Goal: Task Accomplishment & Management: Complete application form

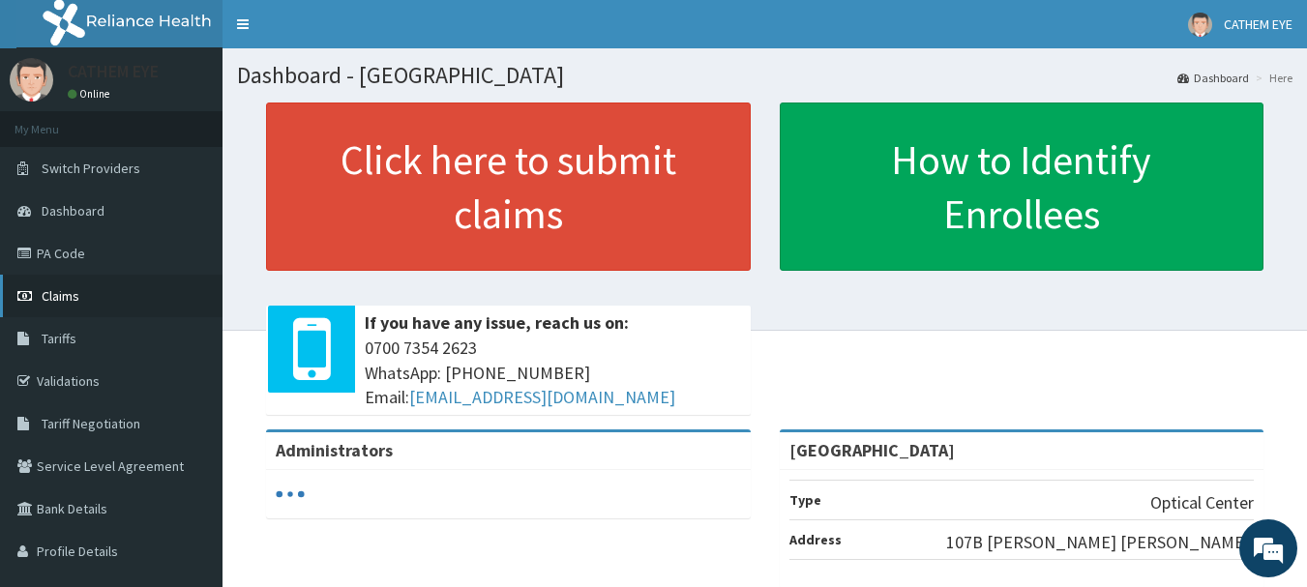
click at [149, 286] on link "Claims" at bounding box center [111, 296] width 222 height 43
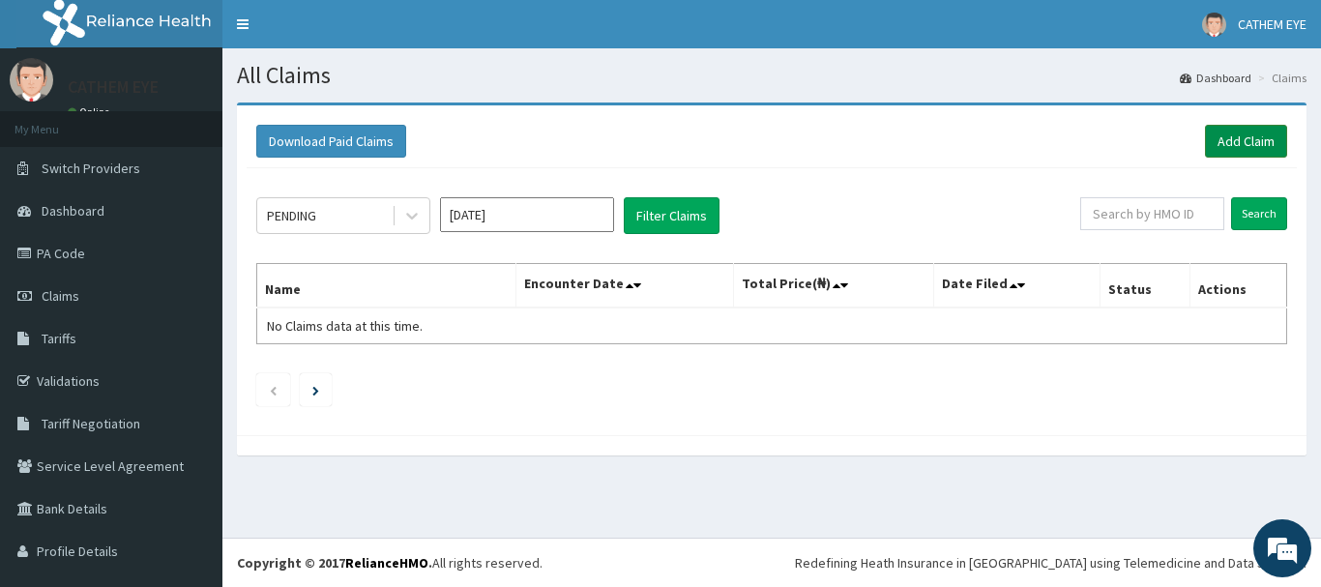
click at [1207, 145] on link "Add Claim" at bounding box center [1246, 141] width 82 height 33
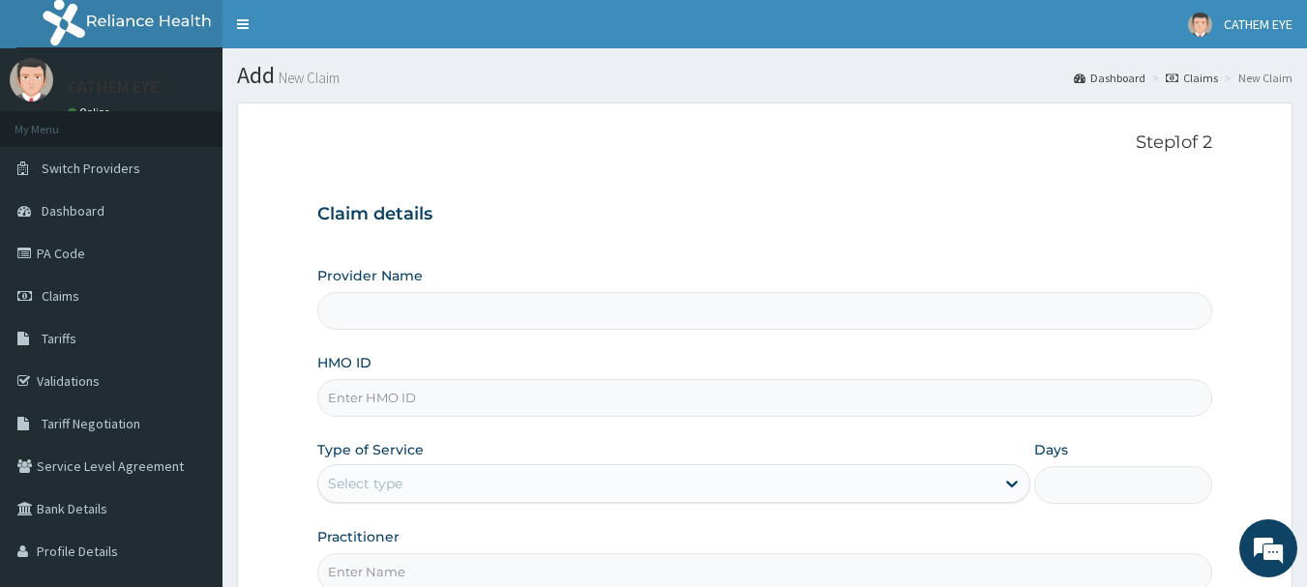
click at [448, 304] on input "Provider Name" at bounding box center [765, 311] width 896 height 38
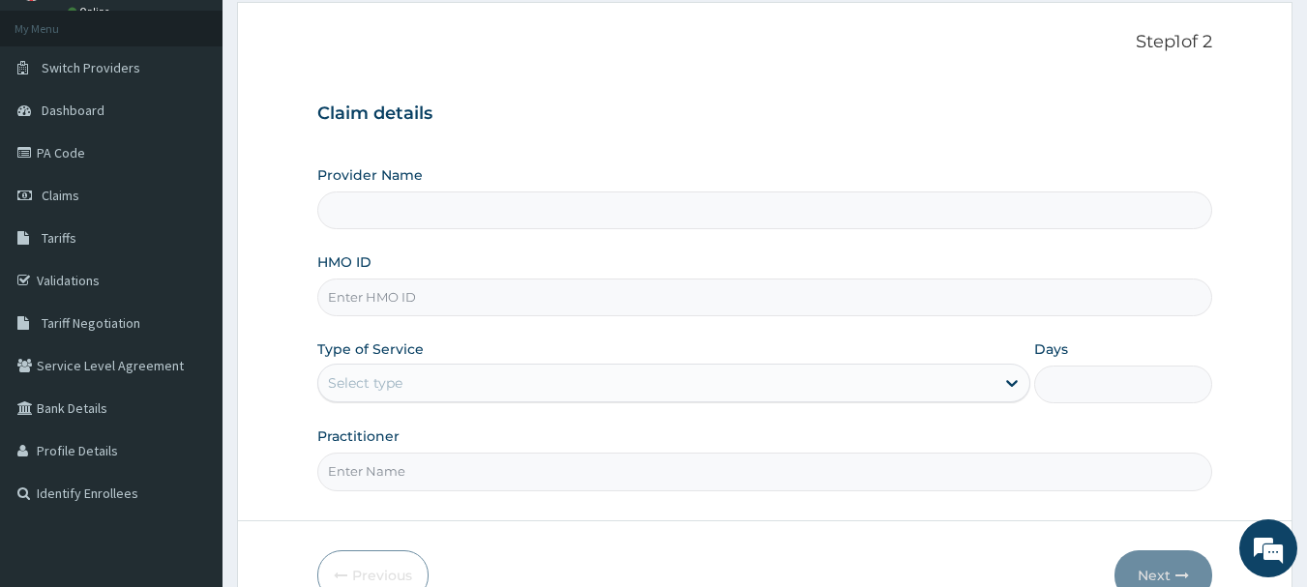
scroll to position [193, 0]
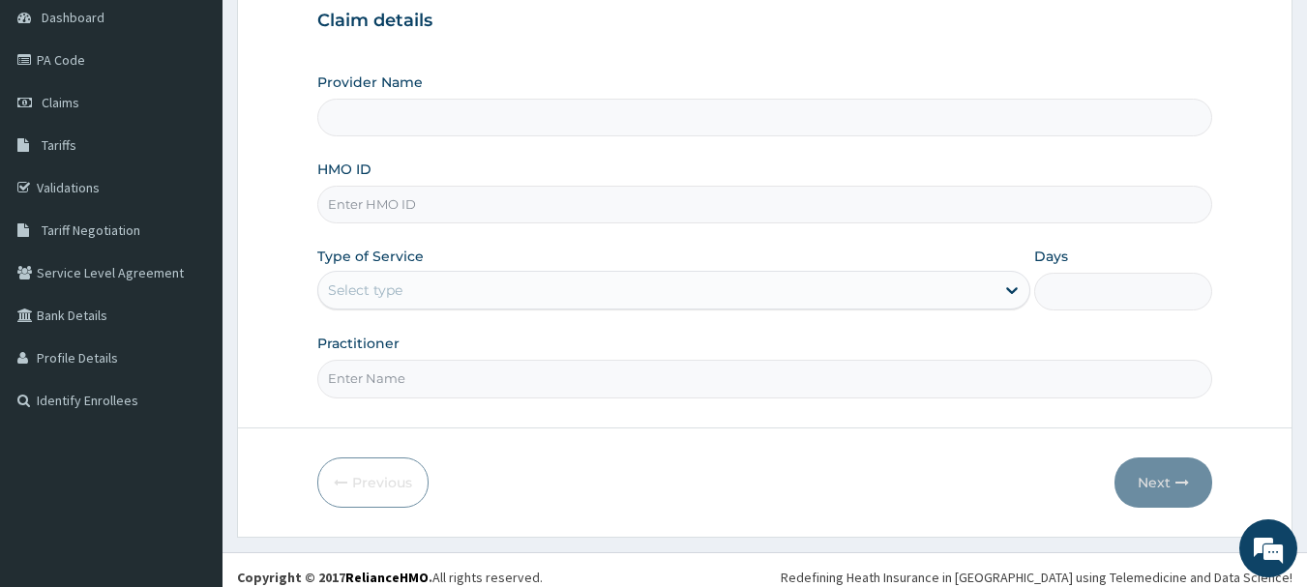
type input "[GEOGRAPHIC_DATA]"
click at [392, 198] on input "HMO ID" at bounding box center [765, 205] width 896 height 38
type input "ZLL/10001/A"
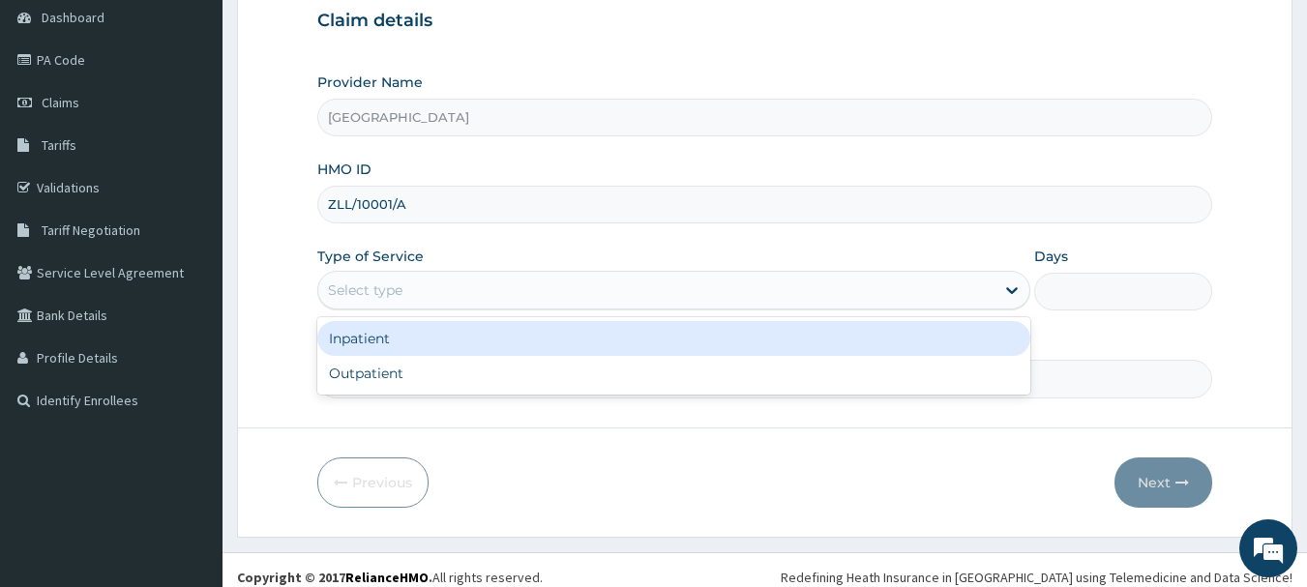
click at [475, 274] on div "Select type" at bounding box center [673, 290] width 713 height 39
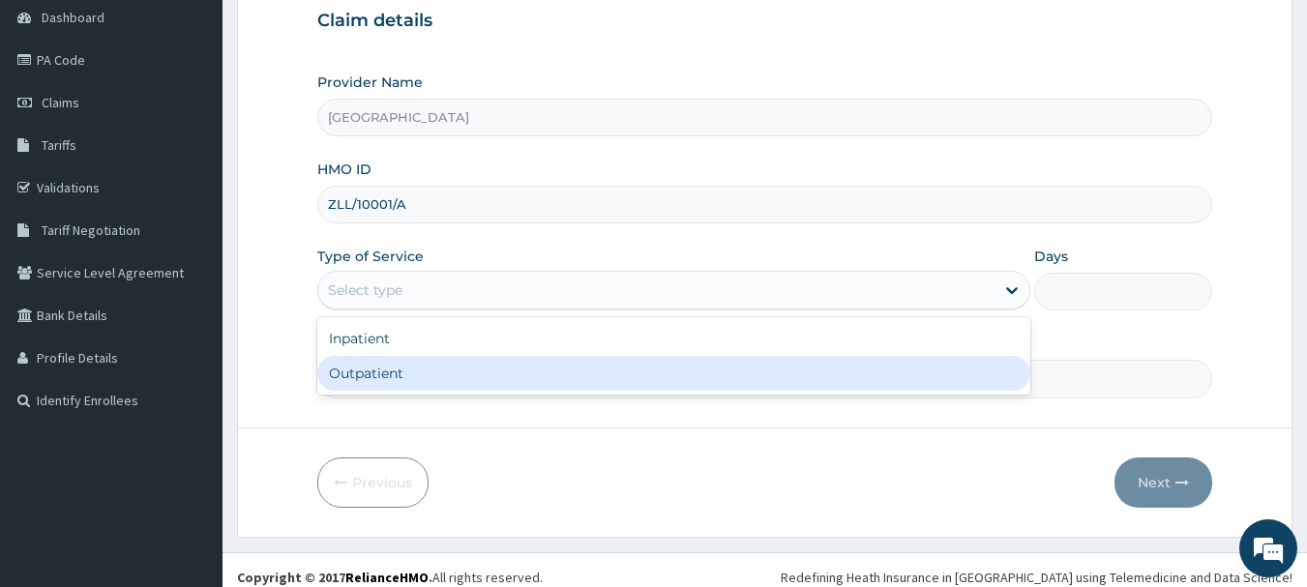
click at [358, 377] on div "Outpatient" at bounding box center [673, 373] width 713 height 35
type input "1"
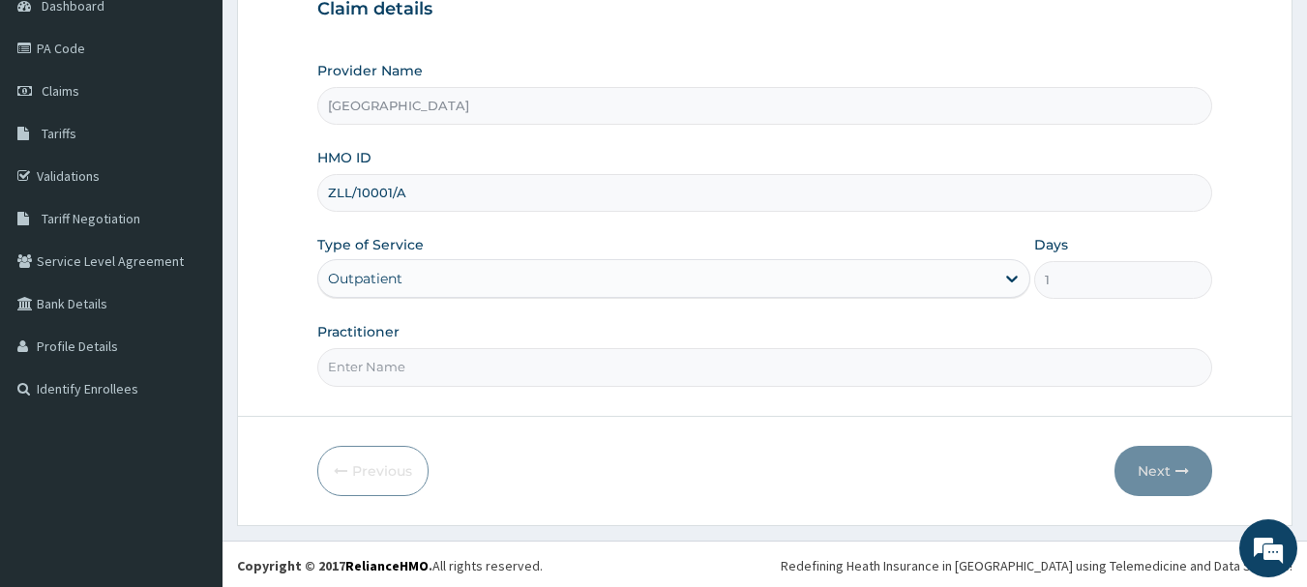
scroll to position [208, 0]
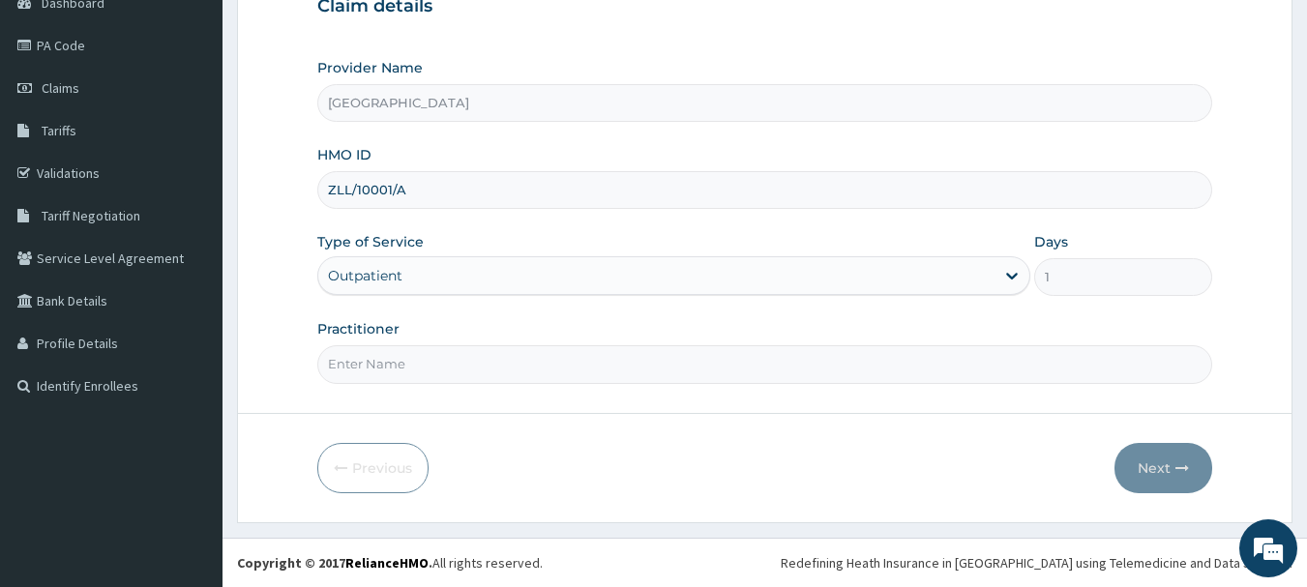
click at [376, 350] on input "Practitioner" at bounding box center [765, 364] width 896 height 38
type input "DR ASUFI"
click at [1132, 465] on button "Next" at bounding box center [1163, 468] width 98 height 50
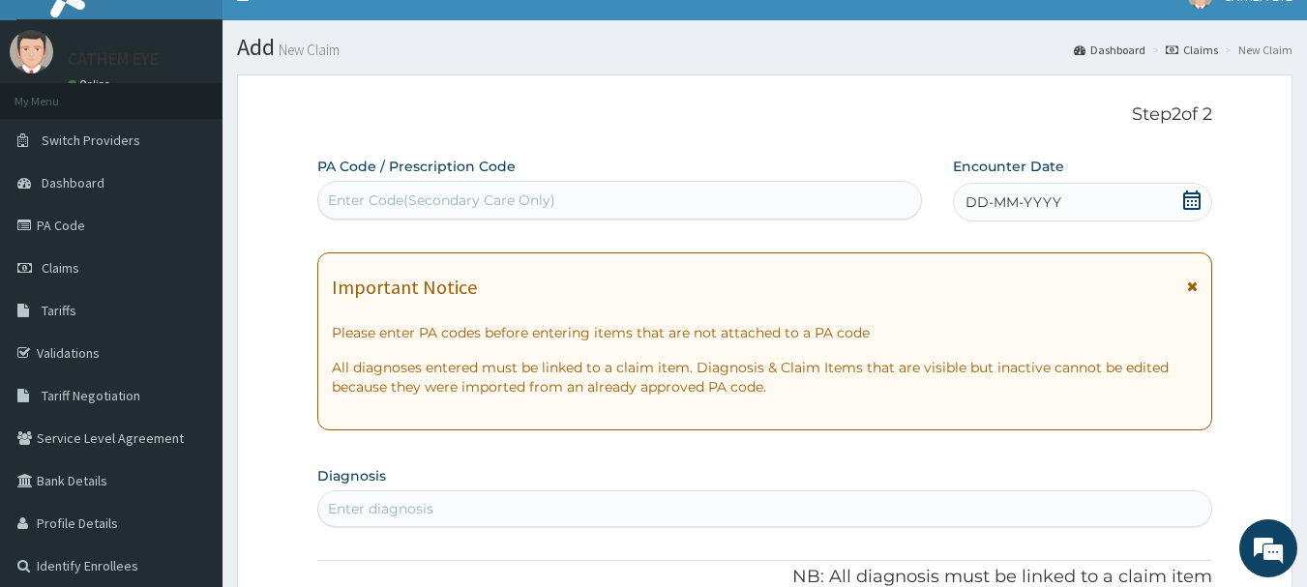
scroll to position [0, 0]
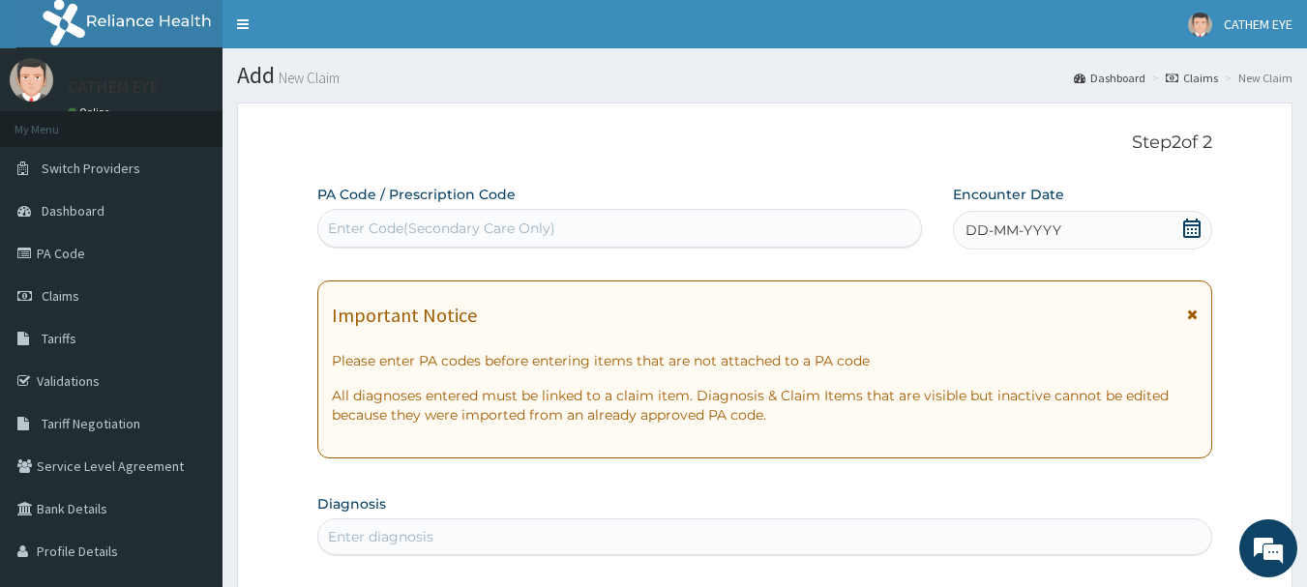
click at [469, 236] on div "Enter Code(Secondary Care Only)" at bounding box center [441, 228] width 227 height 19
type input "PA/C3BF23"
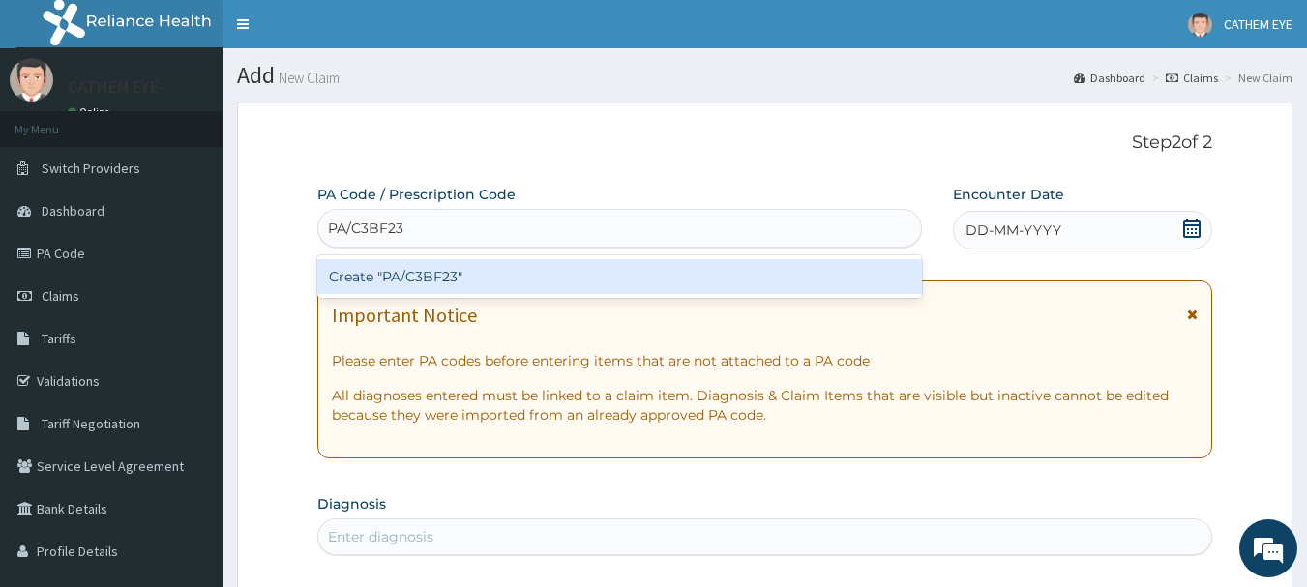
click at [382, 273] on div "Create "PA/C3BF23"" at bounding box center [619, 276] width 605 height 35
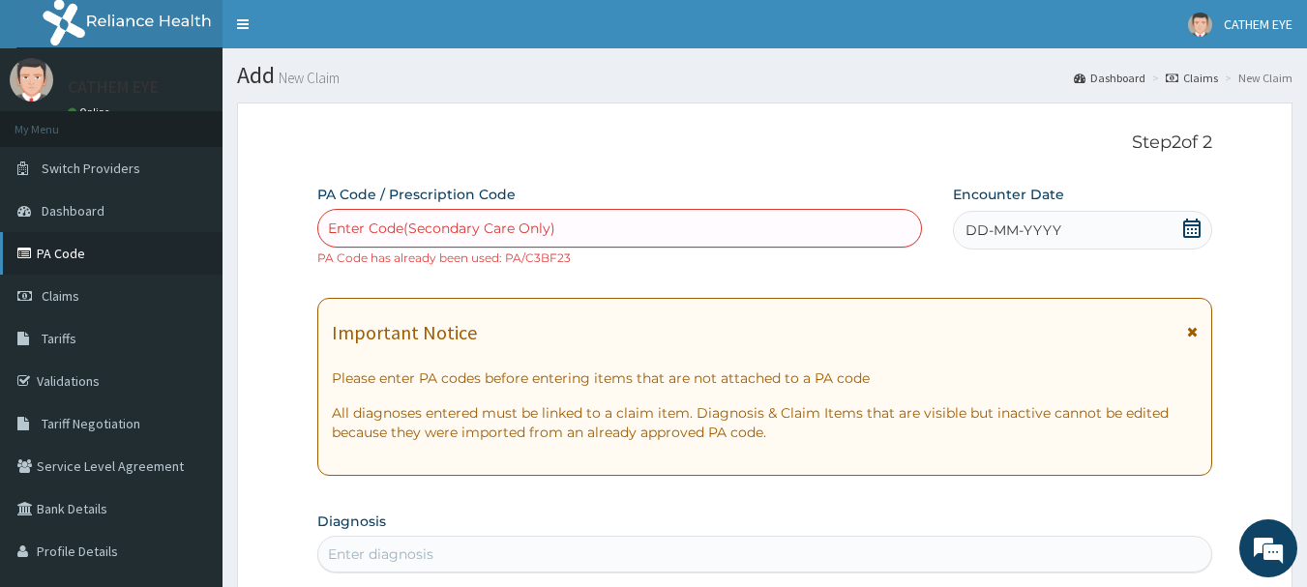
click at [127, 246] on link "PA Code" at bounding box center [111, 253] width 222 height 43
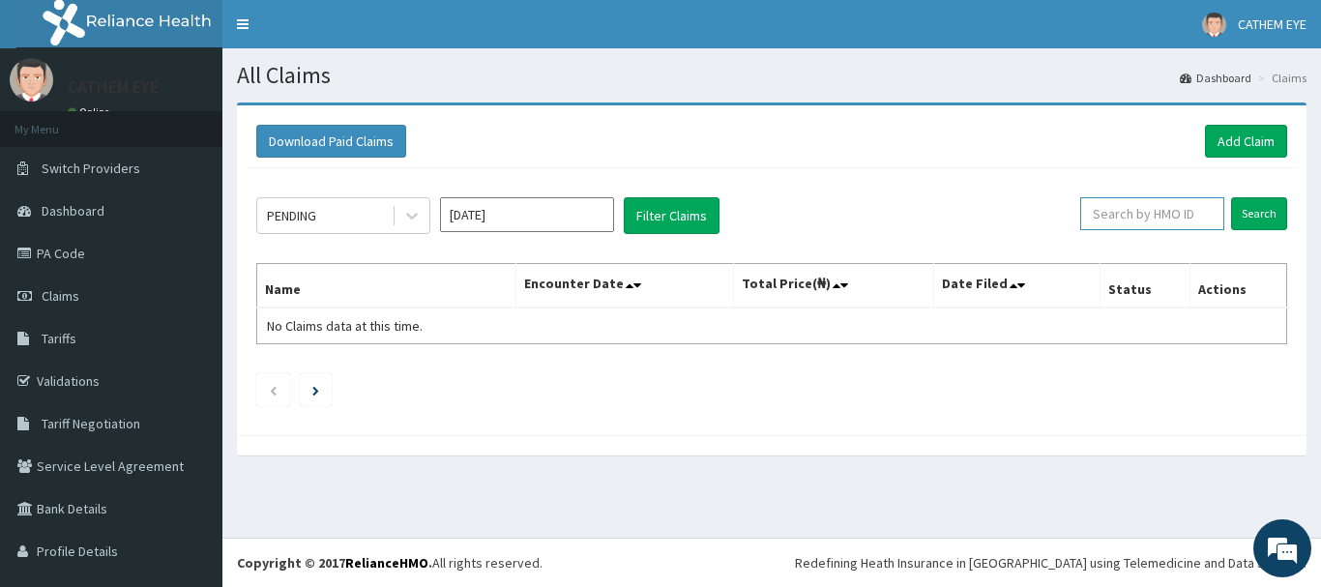
click at [1111, 219] on input "text" at bounding box center [1152, 213] width 144 height 33
type input "ZLL/10001/A"
click at [1244, 217] on input "Search" at bounding box center [1259, 213] width 56 height 33
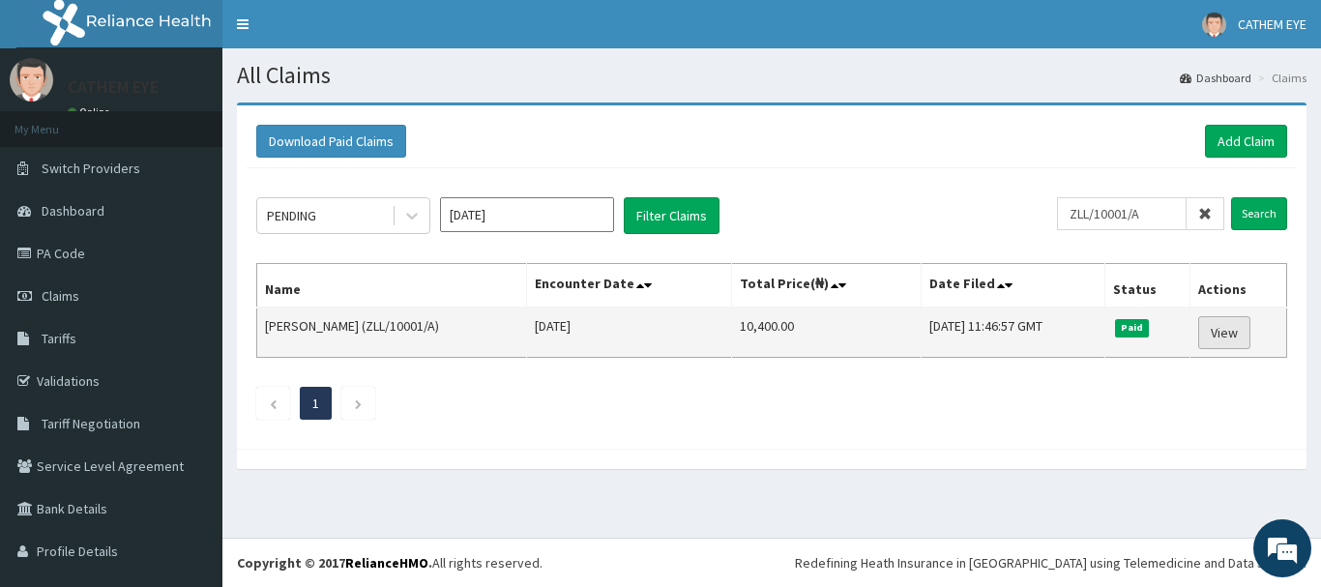
click at [1207, 331] on link "View" at bounding box center [1224, 332] width 52 height 33
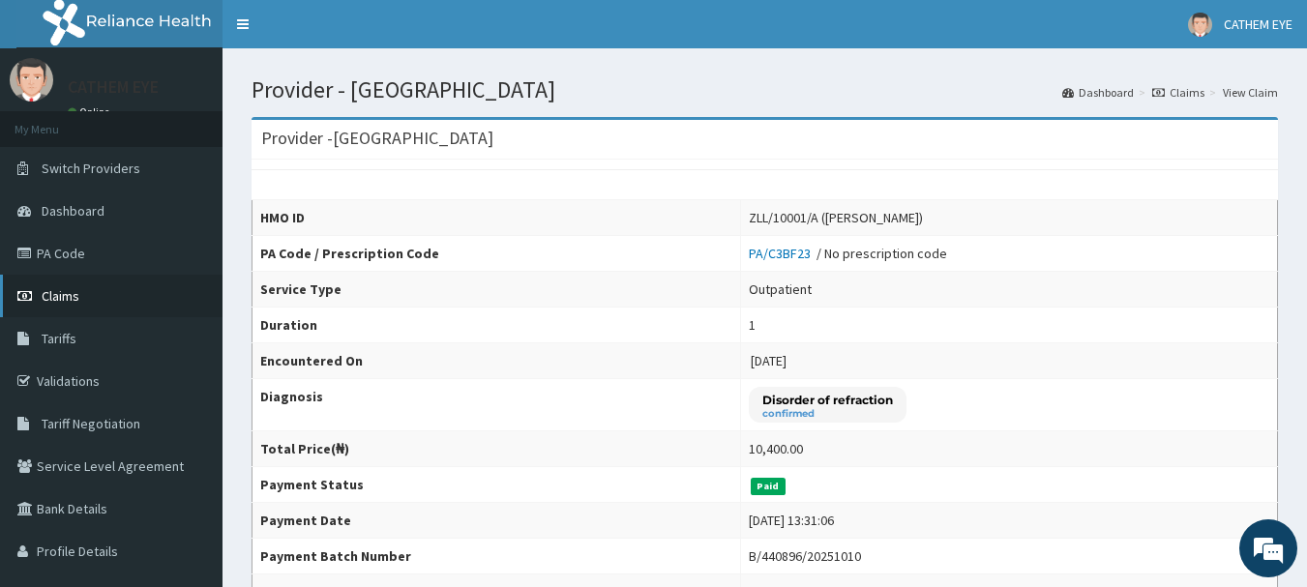
click at [108, 295] on link "Claims" at bounding box center [111, 296] width 222 height 43
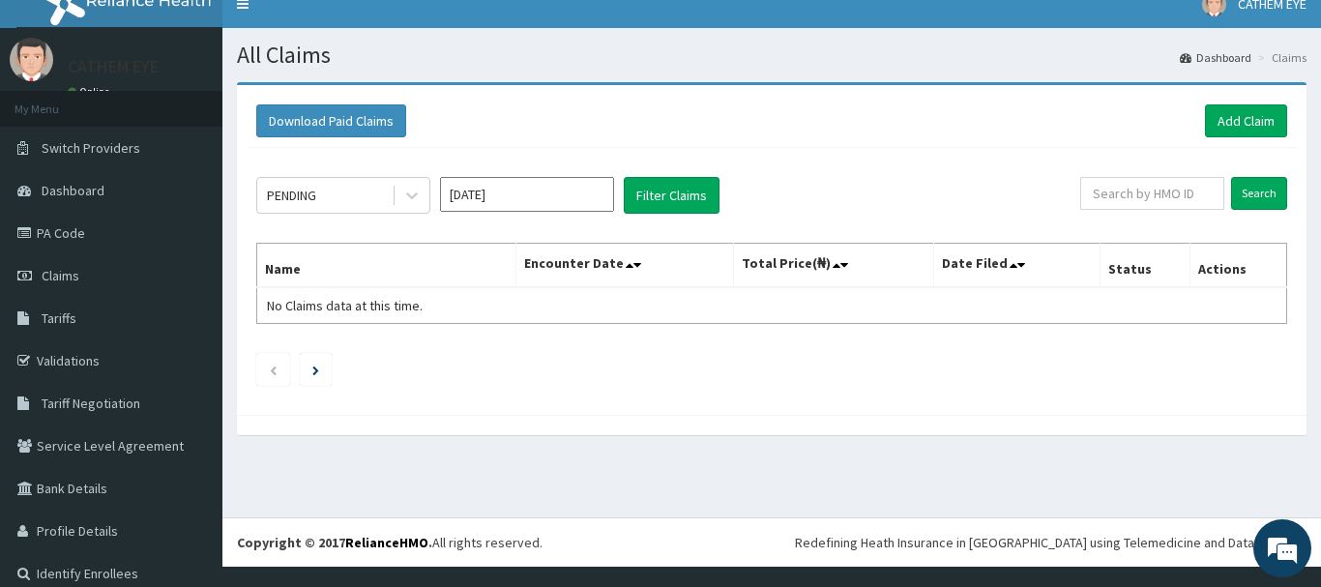
scroll to position [38, 0]
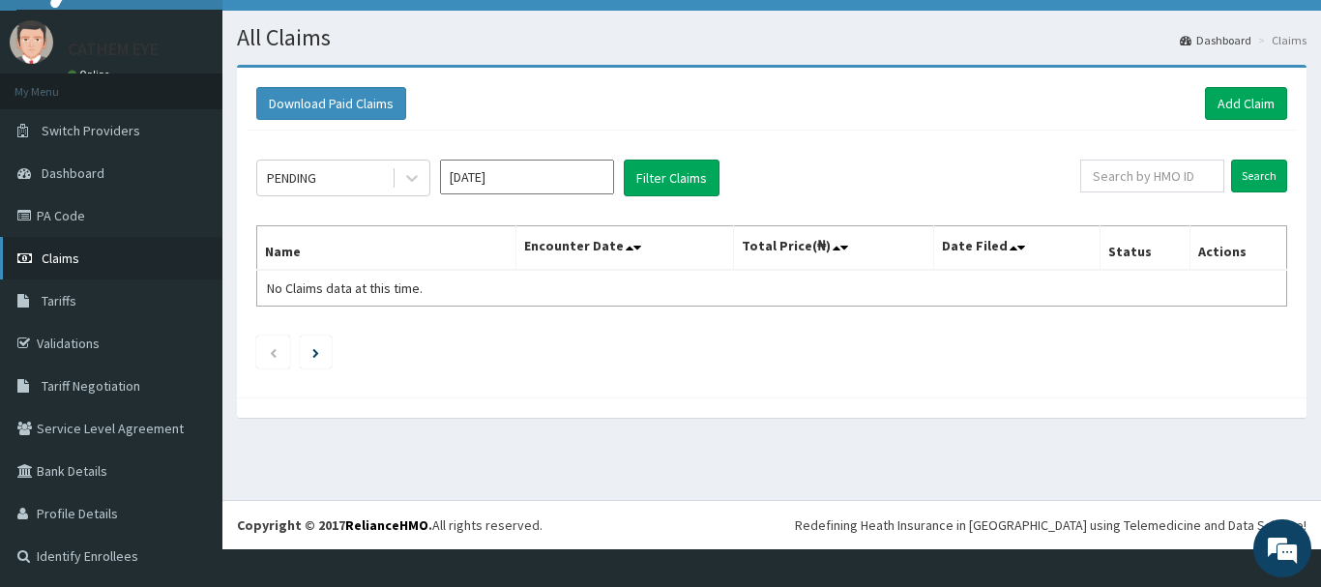
click at [79, 253] on link "Claims" at bounding box center [111, 258] width 222 height 43
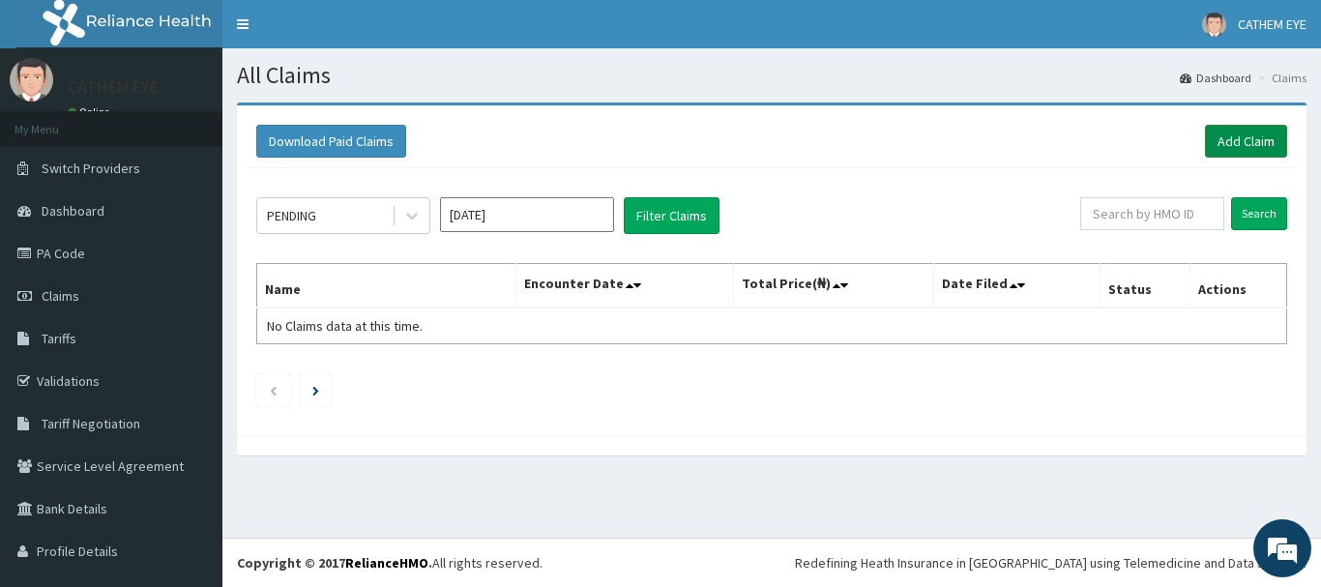
click at [1232, 141] on link "Add Claim" at bounding box center [1246, 141] width 82 height 33
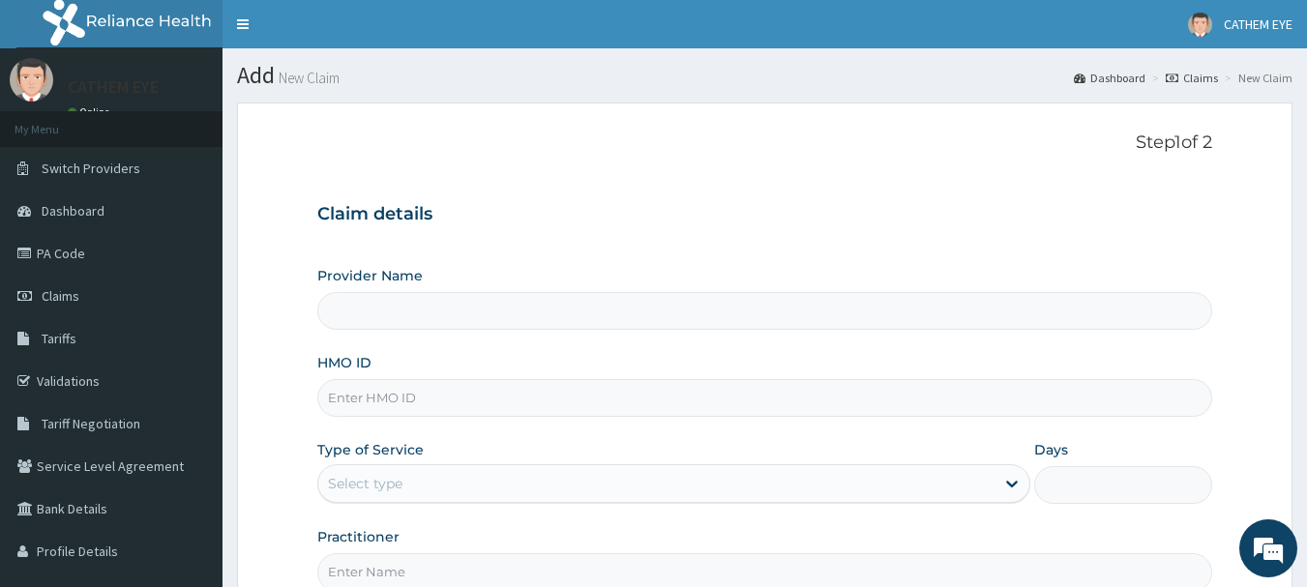
type input "[GEOGRAPHIC_DATA]"
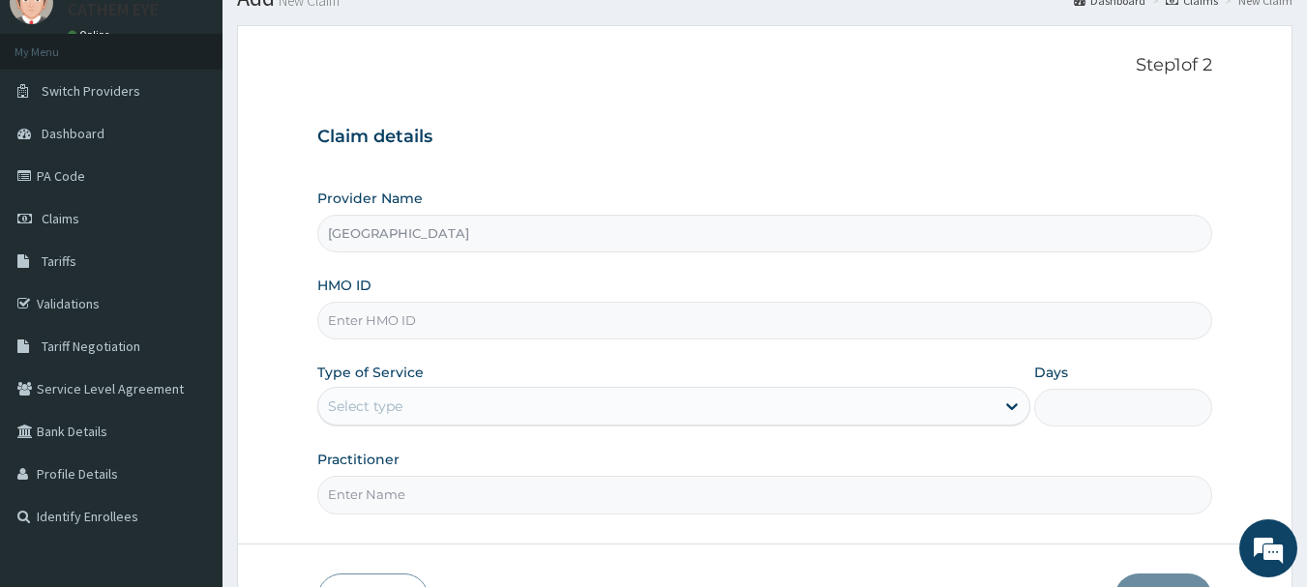
scroll to position [111, 0]
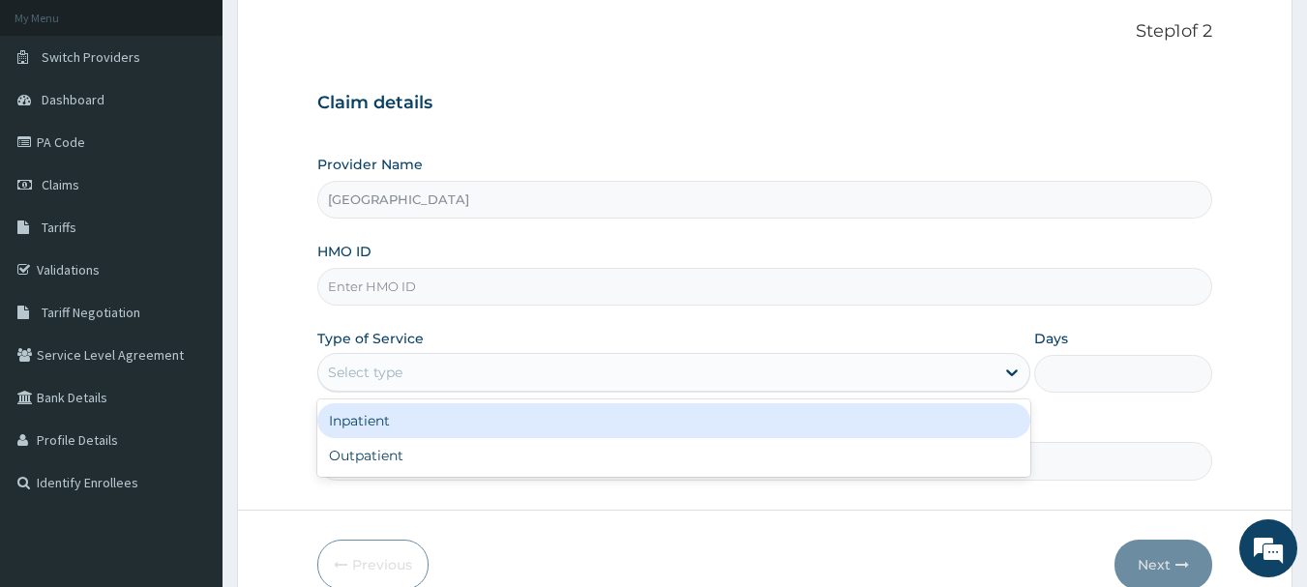
click at [429, 354] on div "Select type" at bounding box center [673, 372] width 713 height 39
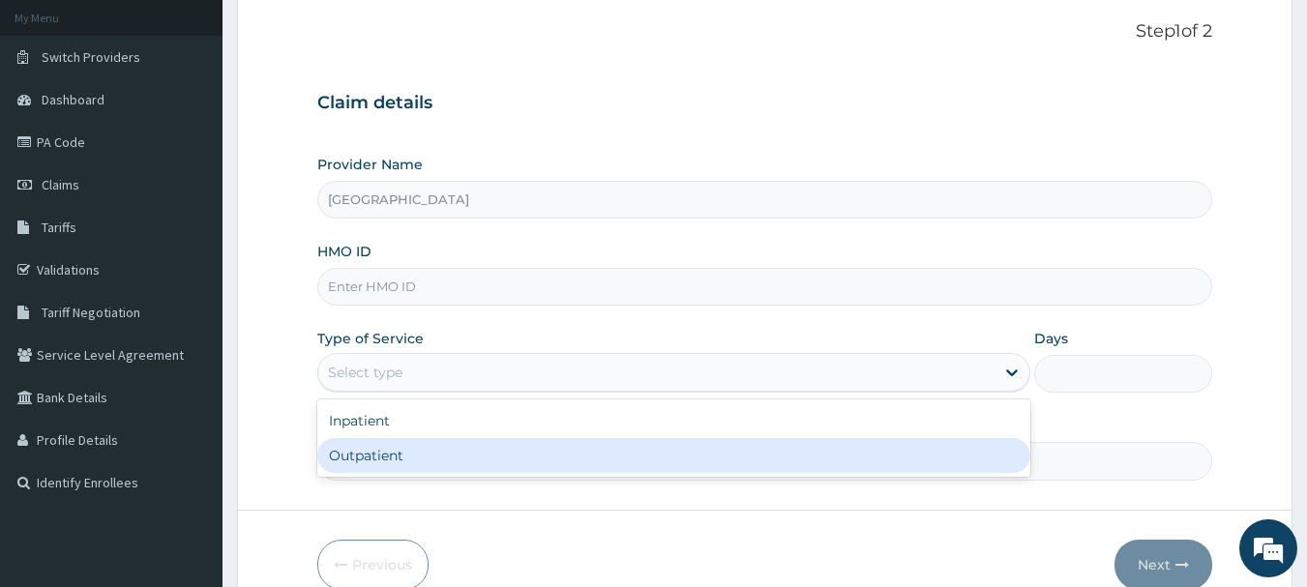
click at [427, 470] on div "Outpatient" at bounding box center [673, 455] width 713 height 35
type input "1"
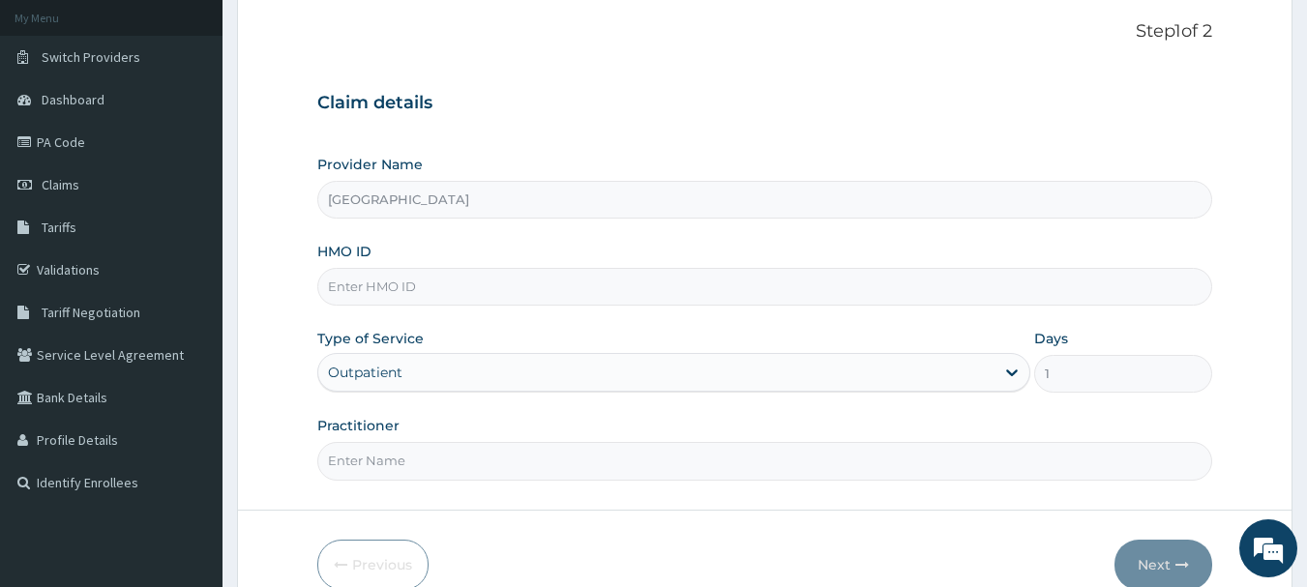
click at [483, 271] on input "HMO ID" at bounding box center [765, 287] width 896 height 38
type input "ZLL/1001/A"
click at [490, 456] on input "Practitioner" at bounding box center [765, 461] width 896 height 38
type input "[PERSON_NAME]"
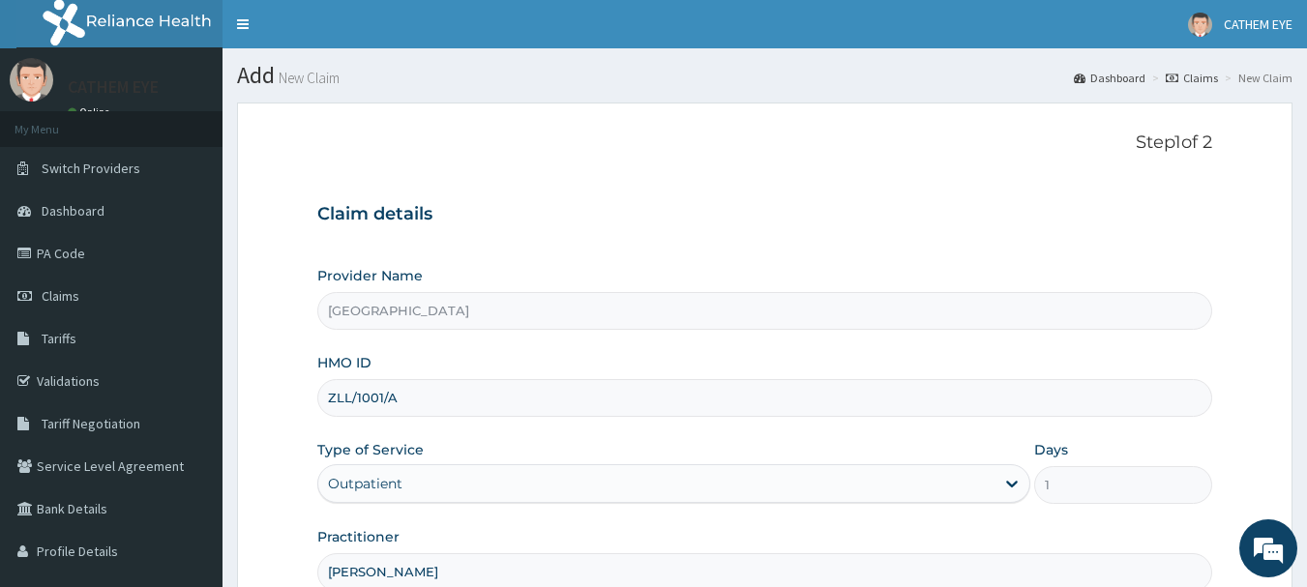
scroll to position [208, 0]
